Goal: Task Accomplishment & Management: Manage account settings

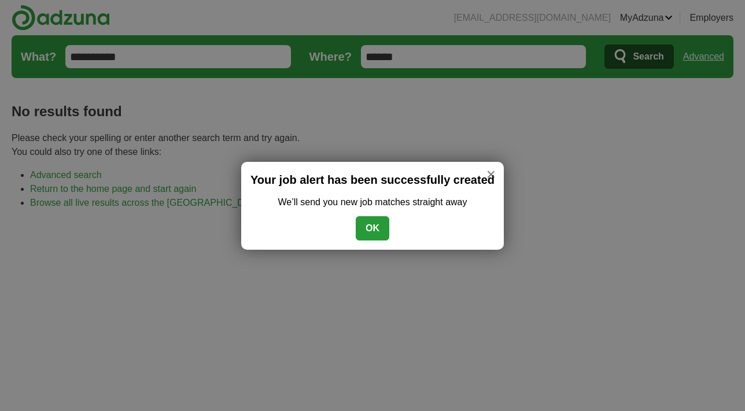
click at [371, 230] on button "OK" at bounding box center [373, 228] width 34 height 24
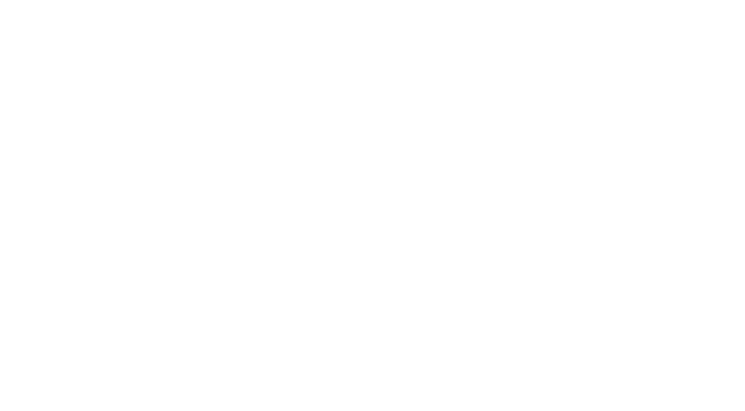
scroll to position [332, 0]
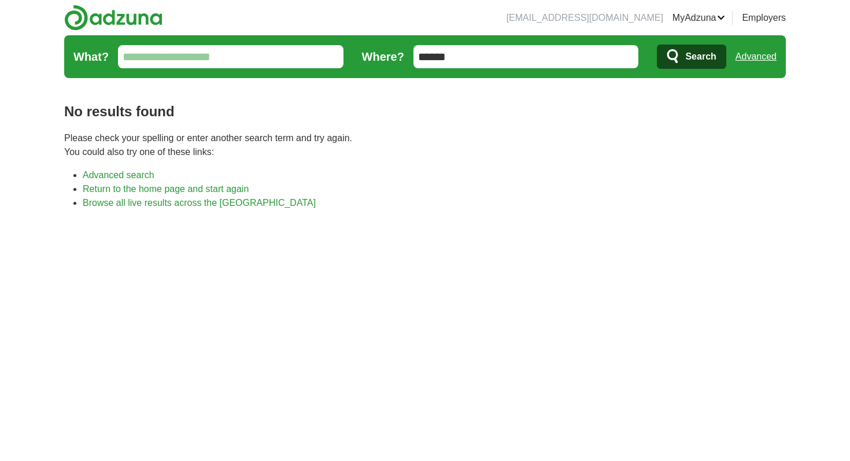
click at [0, 0] on link "Preferences" at bounding box center [0, 0] width 0 height 0
